Goal: Task Accomplishment & Management: Manage account settings

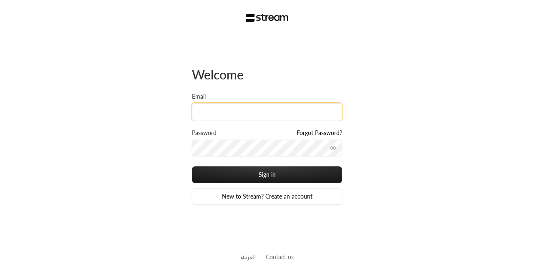
click at [255, 117] on input "Email" at bounding box center [267, 111] width 150 height 17
paste input "[EMAIL_ADDRESS][DOMAIN_NAME]"
type input "[EMAIL_ADDRESS][DOMAIN_NAME]"
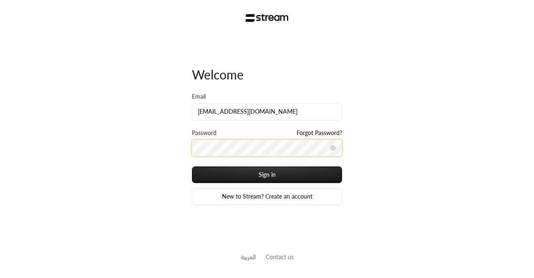
click at [192, 166] on button "Sign in" at bounding box center [267, 174] width 150 height 17
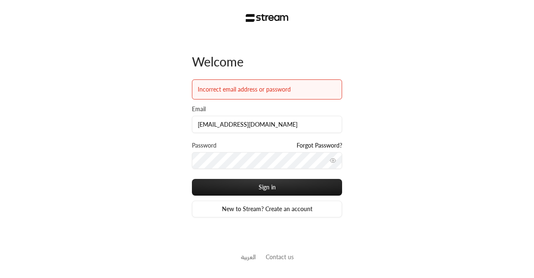
click at [368, 158] on div "Welcome Incorrect email address or password Email [EMAIL_ADDRESS][DOMAIN_NAME] …" at bounding box center [267, 139] width 534 height 278
click at [333, 160] on icon "toggle password visibility" at bounding box center [333, 160] width 7 height 7
click at [192, 179] on button "Sign in" at bounding box center [267, 187] width 150 height 17
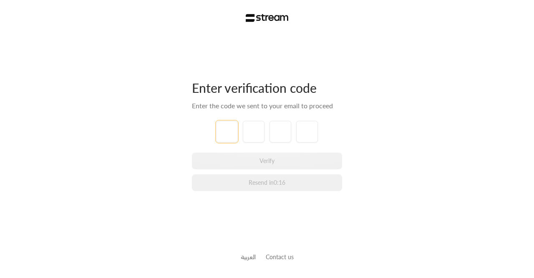
paste input "8"
type input "8"
type input "1"
type input "4"
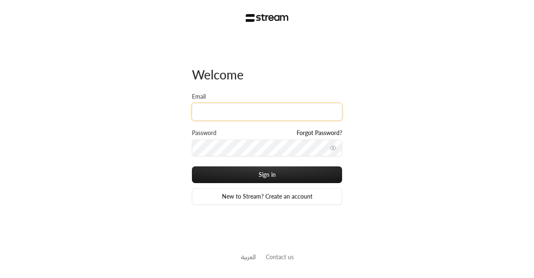
click at [226, 116] on input "Email" at bounding box center [267, 111] width 150 height 17
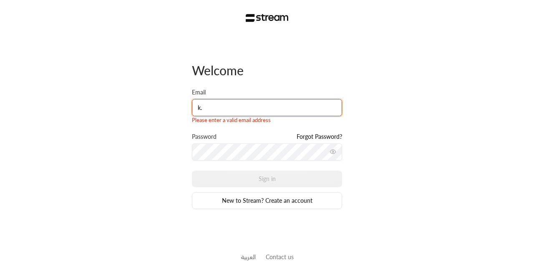
type input "[PERSON_NAME][EMAIL_ADDRESS][DOMAIN_NAME]"
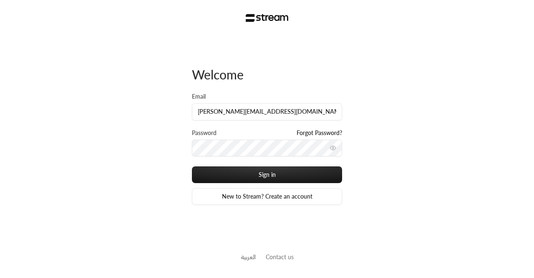
click at [328, 152] on button "toggle password visibility" at bounding box center [332, 147] width 13 height 13
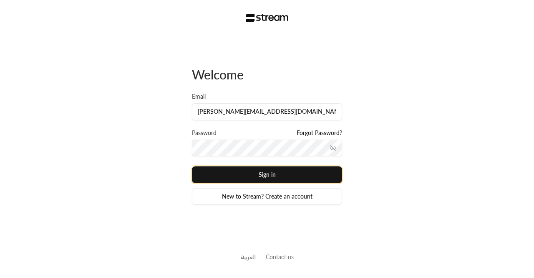
click at [247, 171] on button "Sign in" at bounding box center [267, 174] width 150 height 17
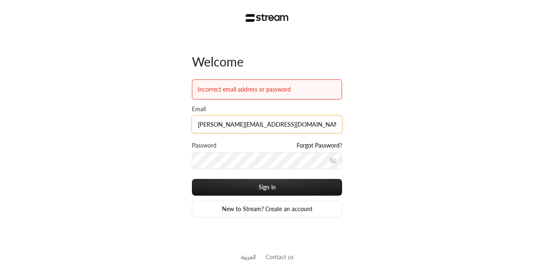
click at [266, 128] on input "[PERSON_NAME][EMAIL_ADDRESS][DOMAIN_NAME]" at bounding box center [267, 124] width 150 height 17
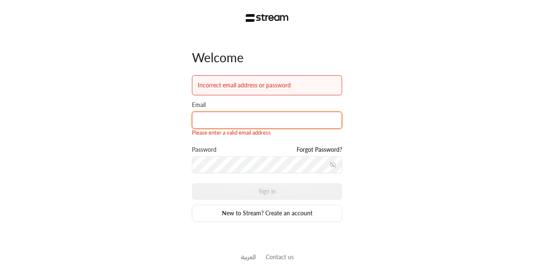
paste input "[EMAIL_ADDRESS][DOMAIN_NAME]"
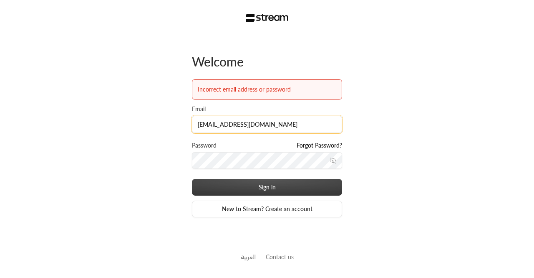
type input "[EMAIL_ADDRESS][DOMAIN_NAME]"
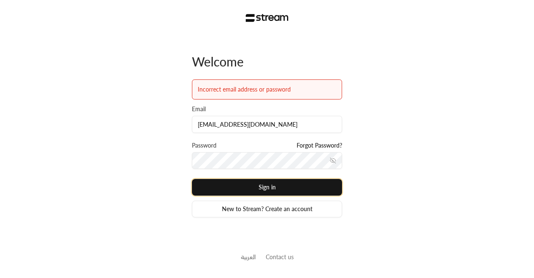
click at [251, 187] on button "Sign in" at bounding box center [267, 187] width 150 height 17
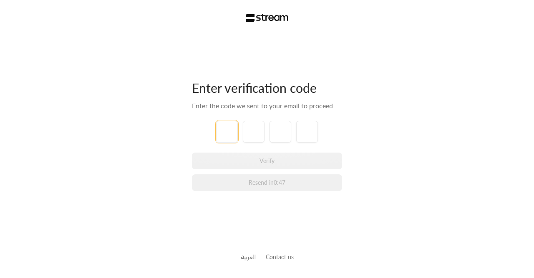
paste input "9"
type input "9"
type input "1"
